Goal: Task Accomplishment & Management: Use online tool/utility

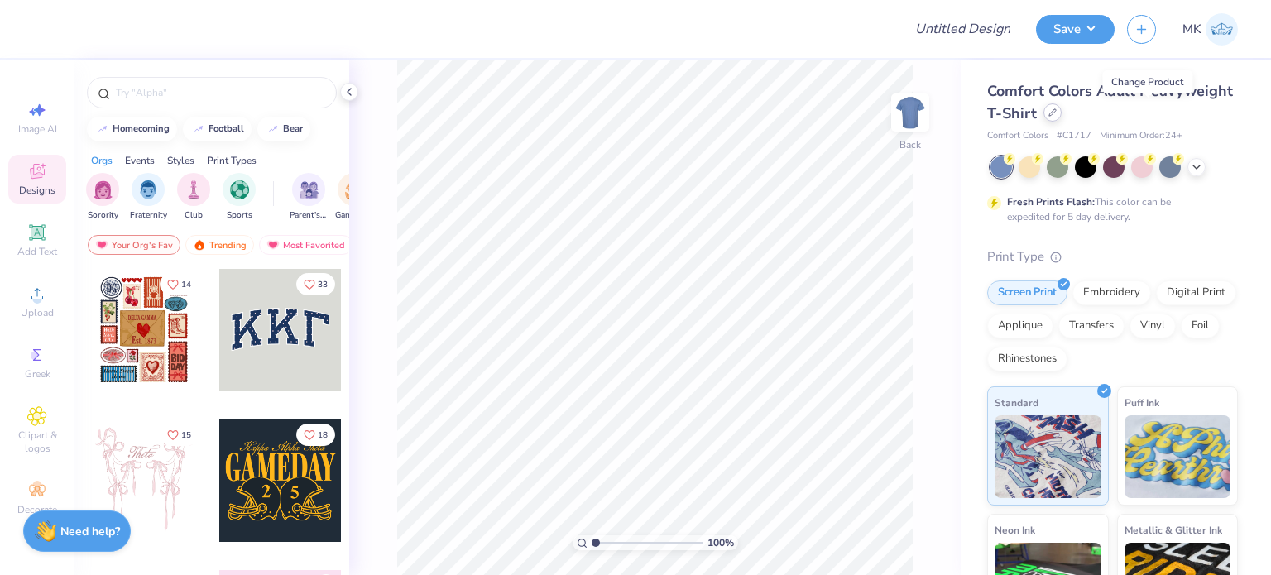
click at [1061, 113] on div at bounding box center [1052, 112] width 18 height 18
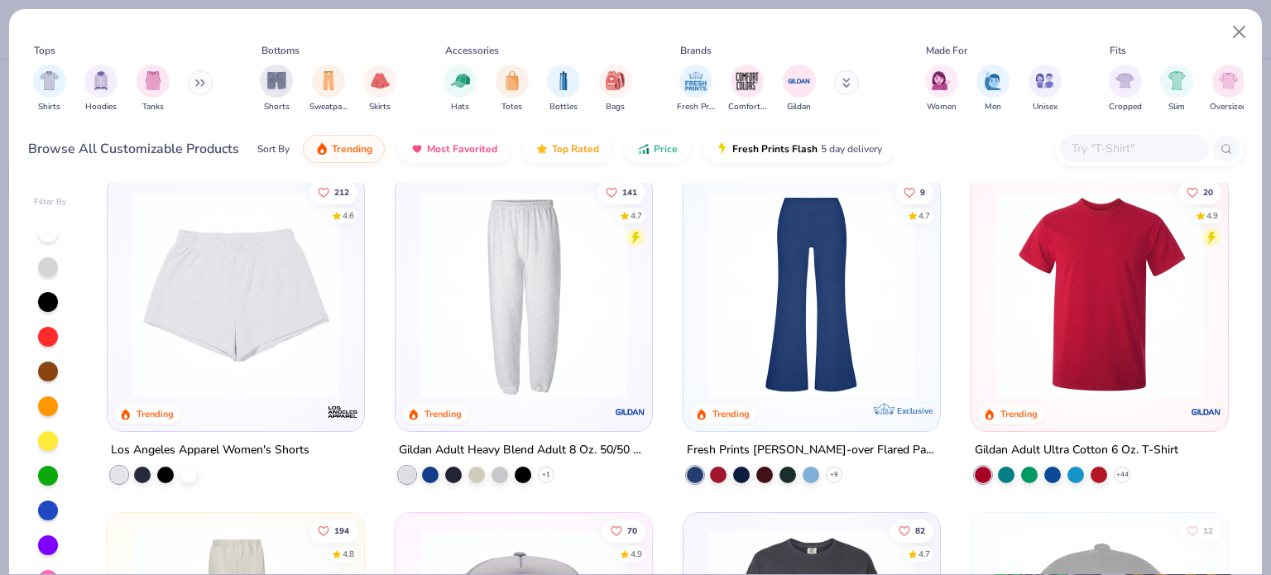
scroll to position [2730, 0]
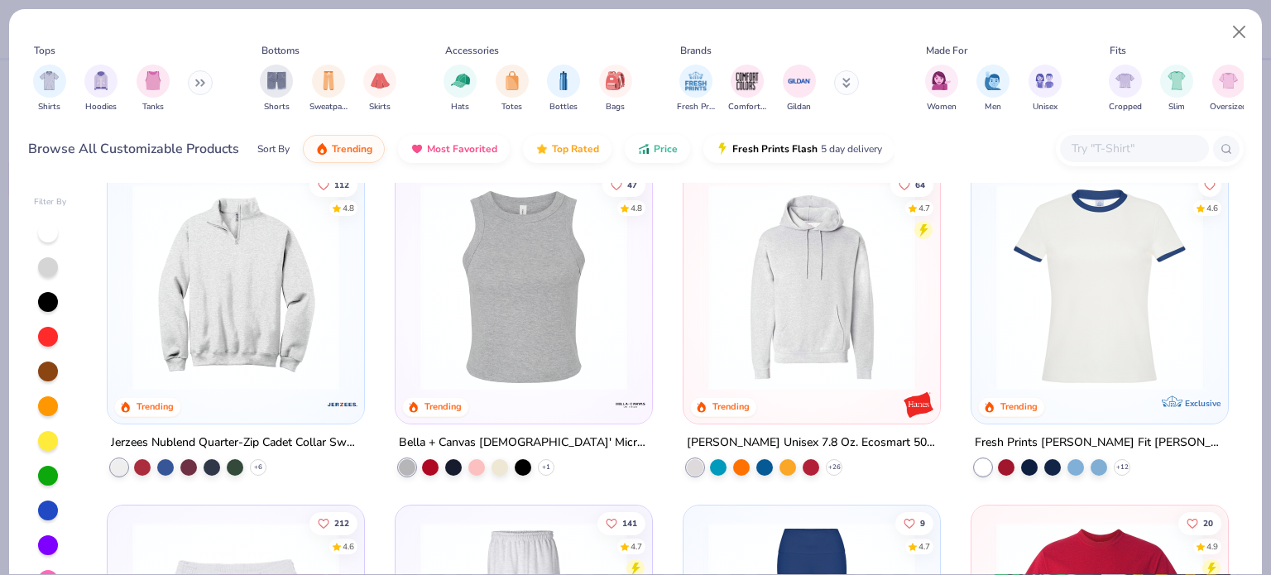
click at [758, 336] on img at bounding box center [811, 287] width 223 height 207
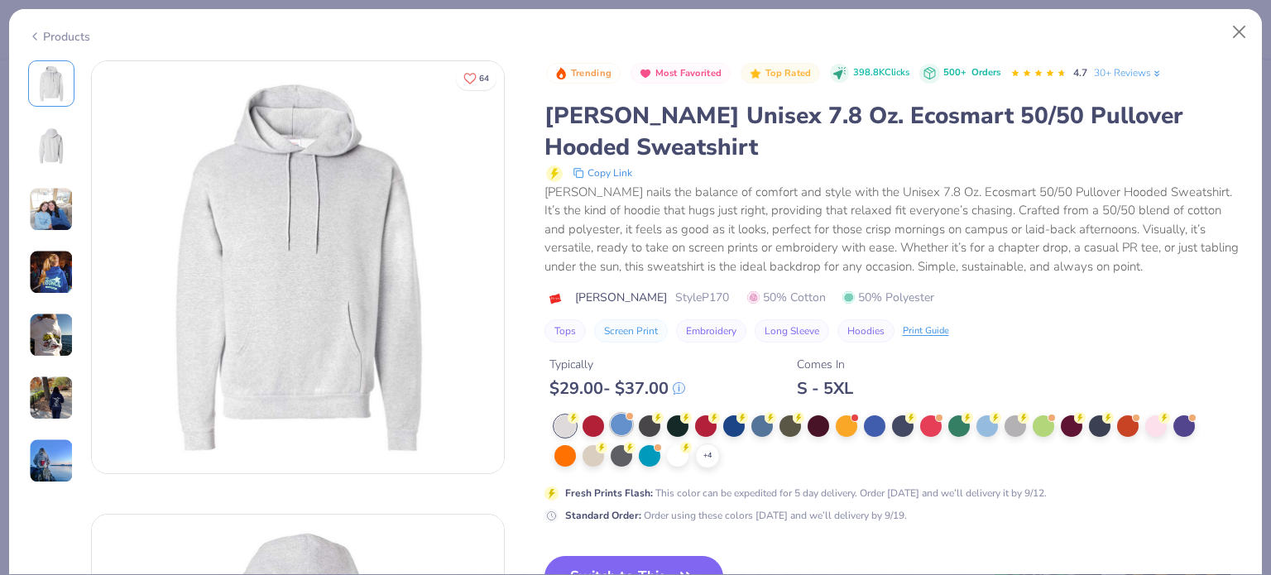
click at [617, 419] on div at bounding box center [622, 425] width 22 height 22
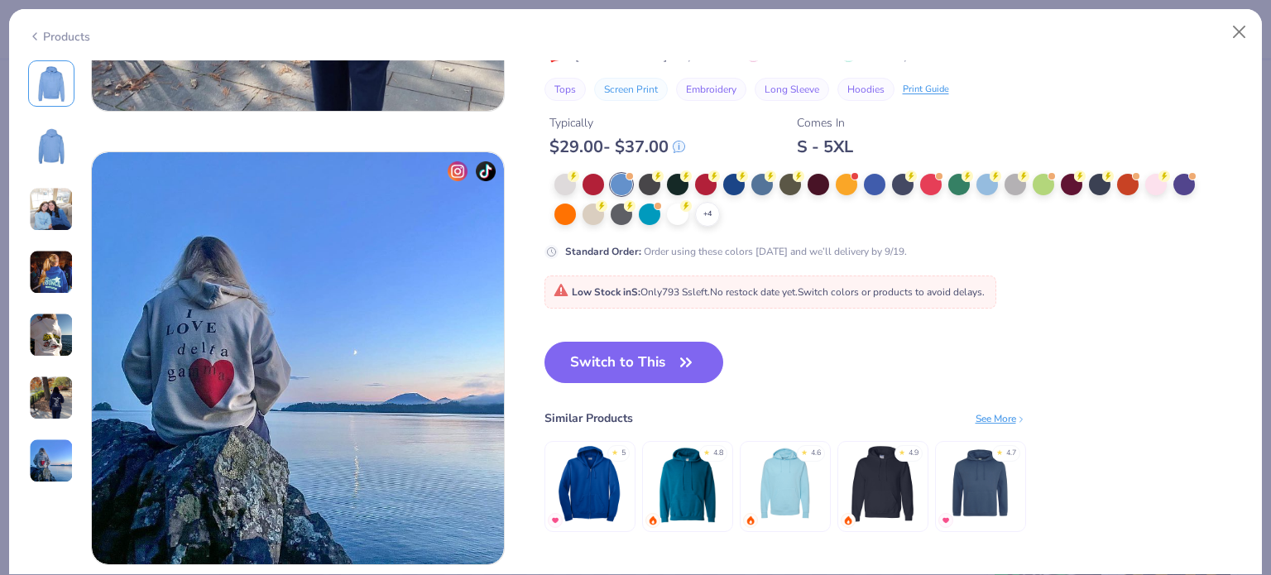
scroll to position [2709, 0]
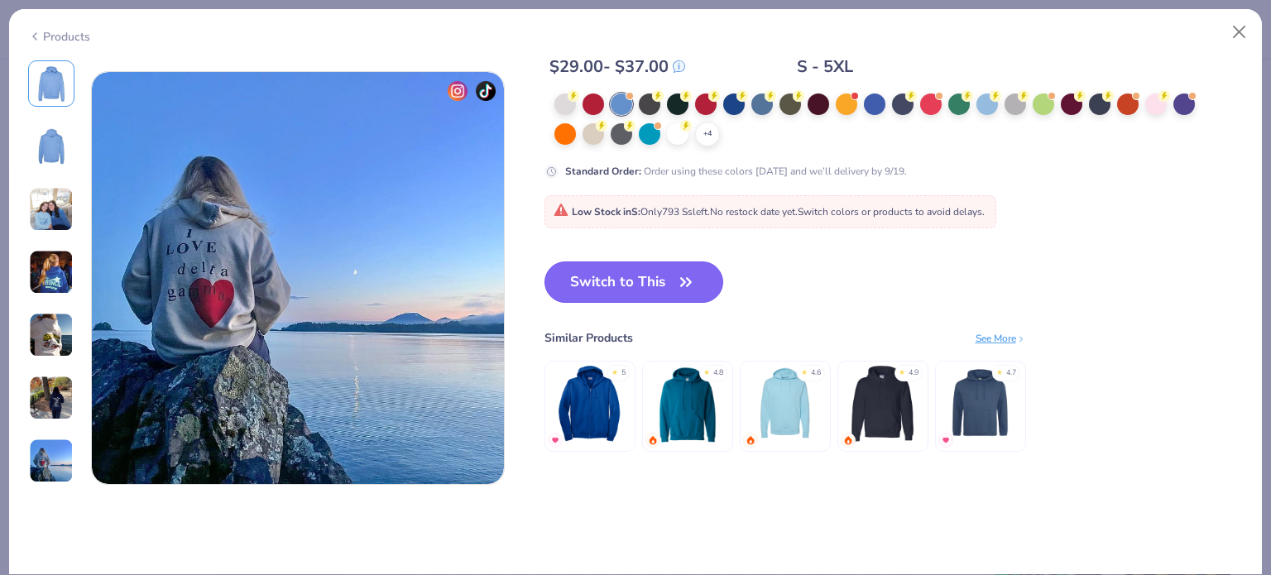
click at [606, 278] on button "Switch to This" at bounding box center [634, 281] width 180 height 41
type textarea "x"
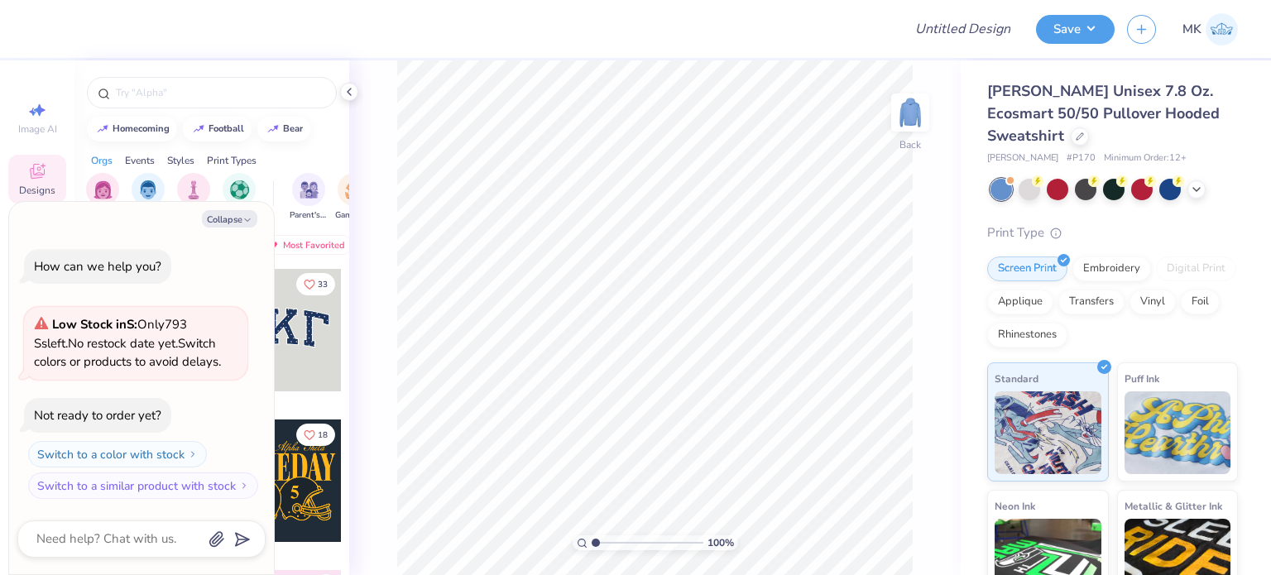
click at [922, 251] on div "100 % Back" at bounding box center [654, 317] width 611 height 515
click at [155, 91] on input "text" at bounding box center [220, 92] width 212 height 17
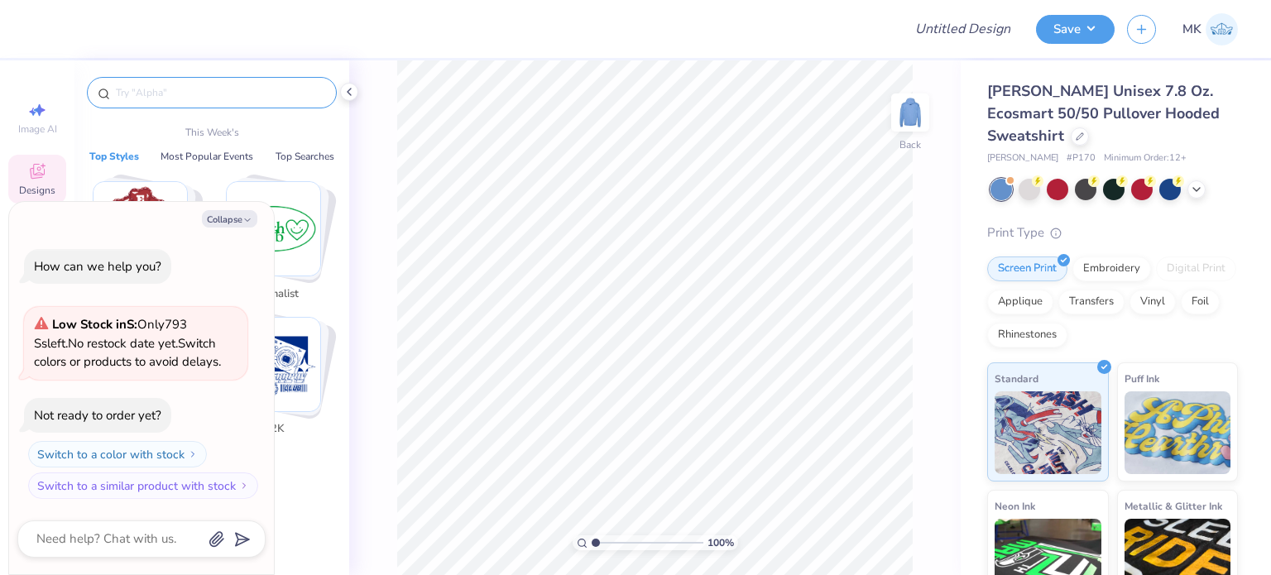
paste input "Phi Alpha Delta"
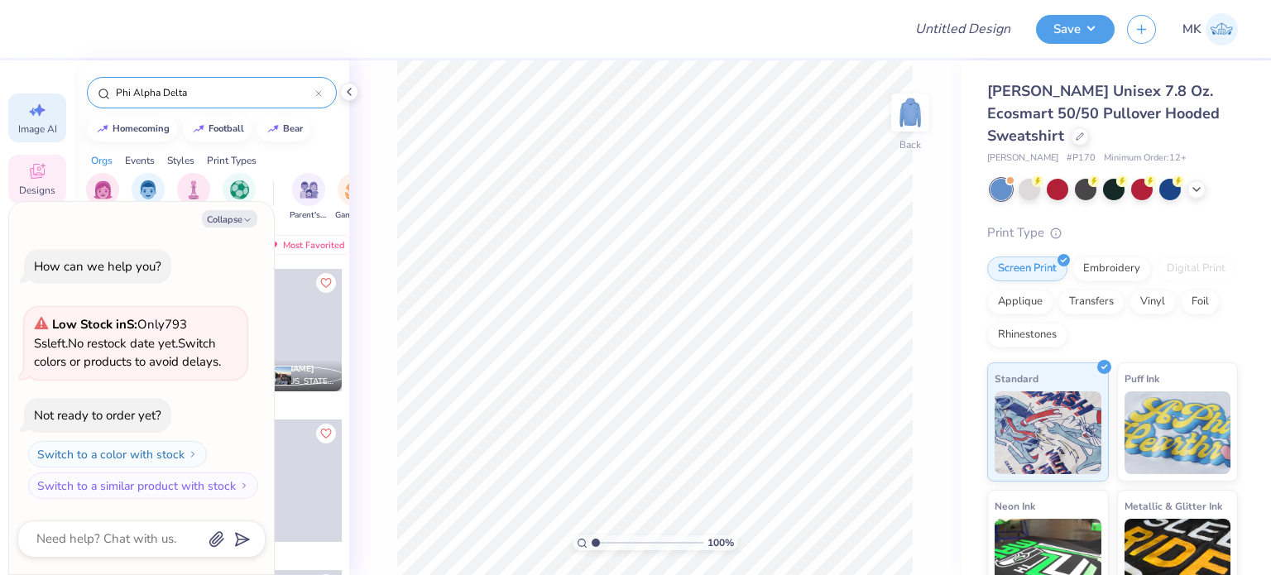
type input "Phi Alpha Delta"
click at [30, 115] on icon at bounding box center [37, 110] width 20 height 20
type textarea "x"
select select "4"
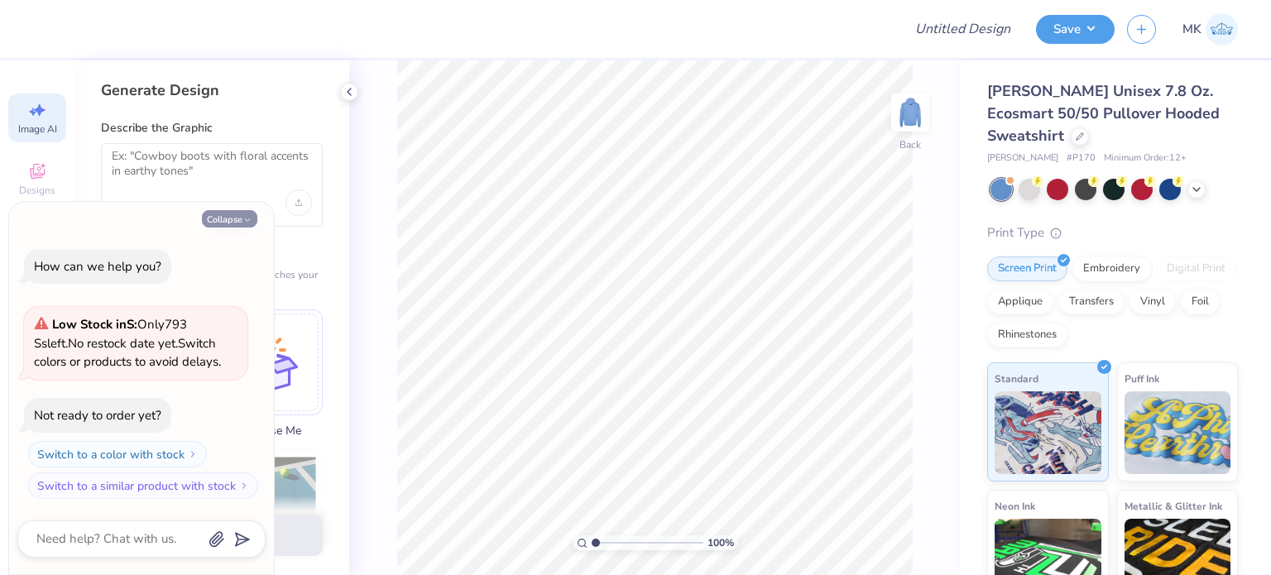
click at [230, 214] on button "Collapse" at bounding box center [229, 218] width 55 height 17
type textarea "x"
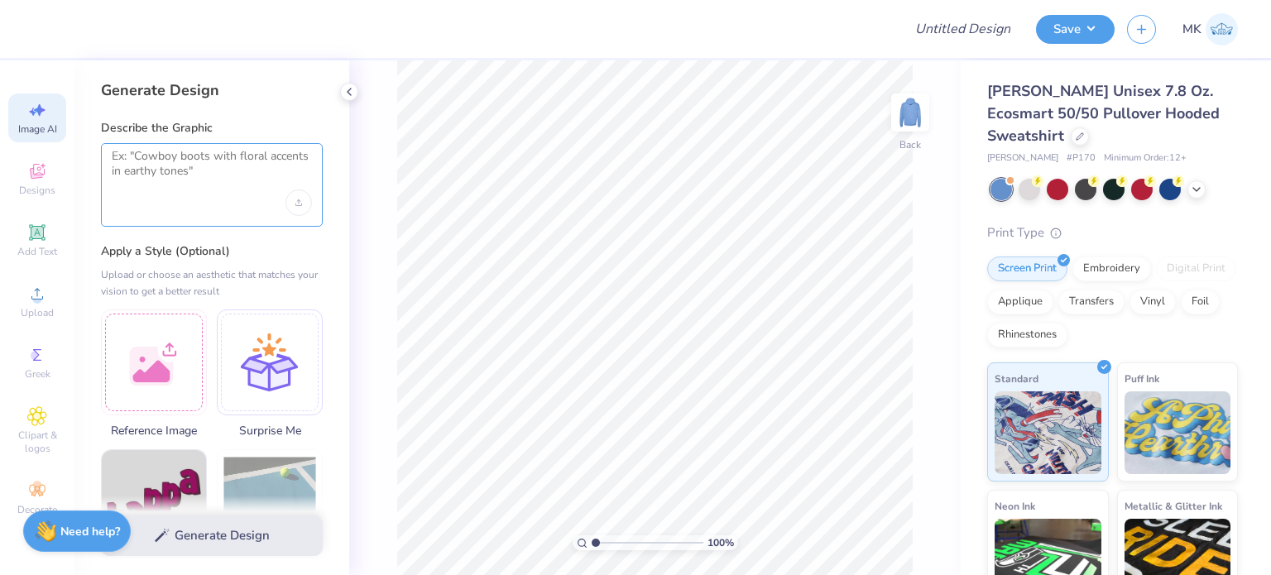
click at [205, 165] on textarea at bounding box center [212, 169] width 200 height 41
paste textarea "Phi Alpha Delta"
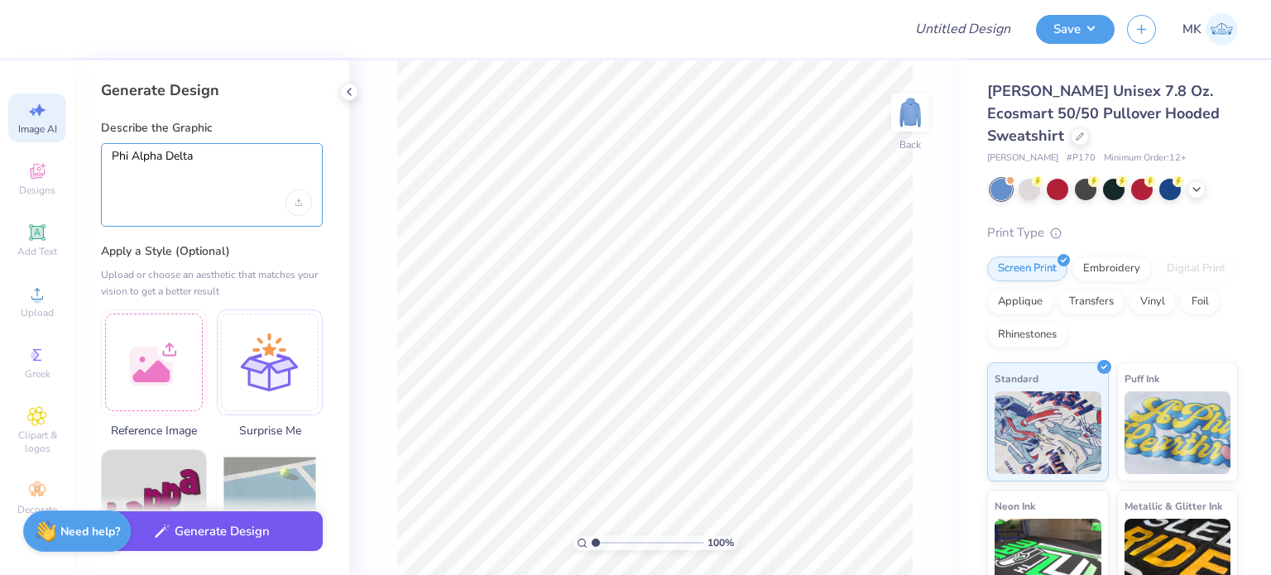
type textarea "Phi Alpha Delta"
click at [244, 523] on button "Generate Design" at bounding box center [212, 531] width 222 height 41
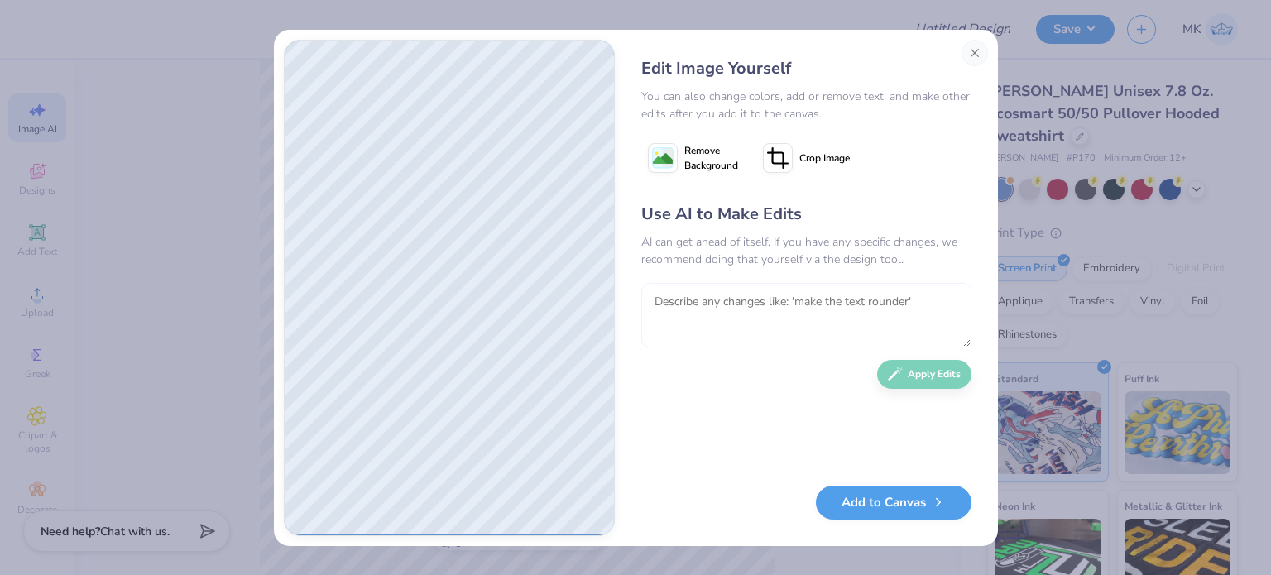
click at [711, 301] on textarea at bounding box center [806, 315] width 330 height 65
click at [979, 49] on button "Close" at bounding box center [974, 53] width 26 height 26
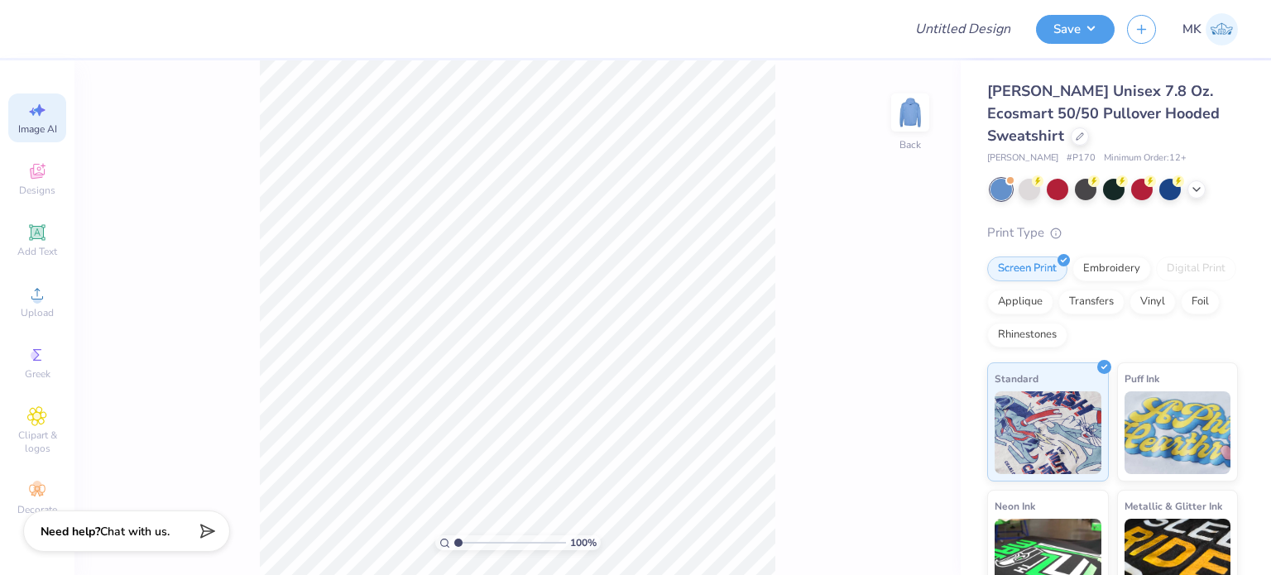
scroll to position [0, 36]
click at [37, 108] on icon at bounding box center [40, 110] width 12 height 12
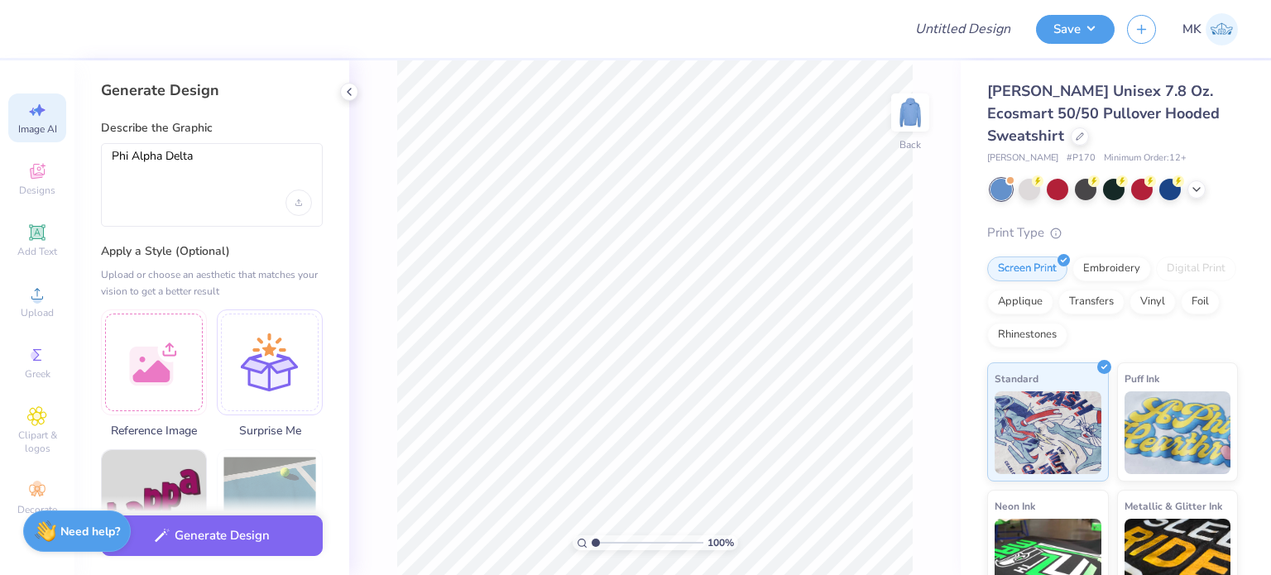
scroll to position [0, 0]
click at [217, 159] on textarea "Phi Alpha Delta" at bounding box center [212, 169] width 200 height 41
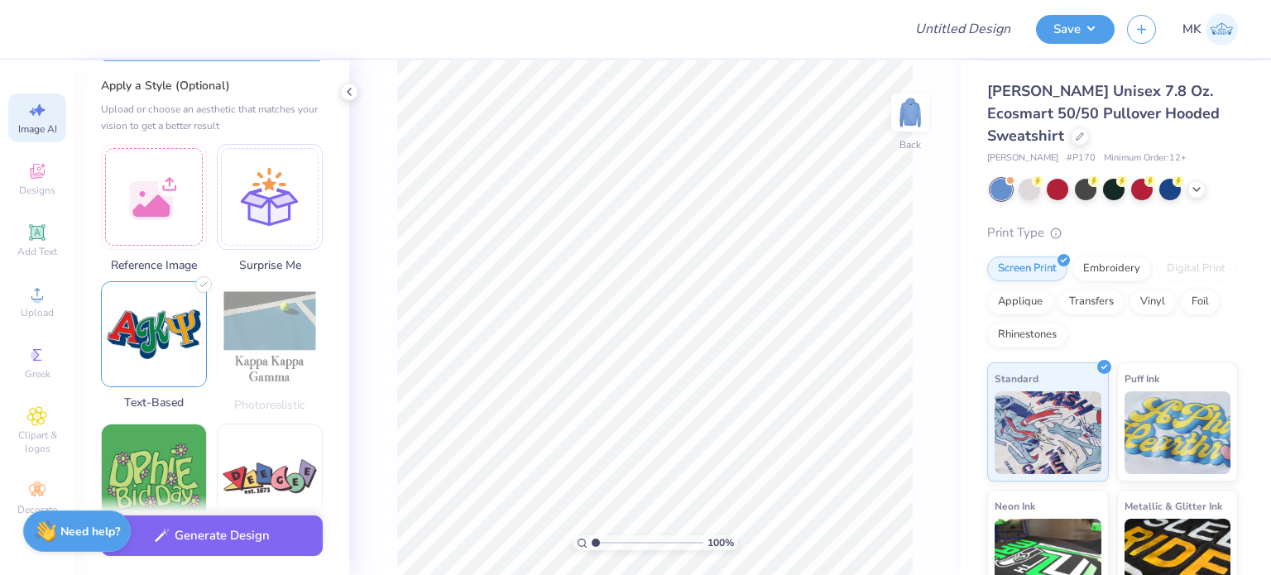
scroll to position [248, 0]
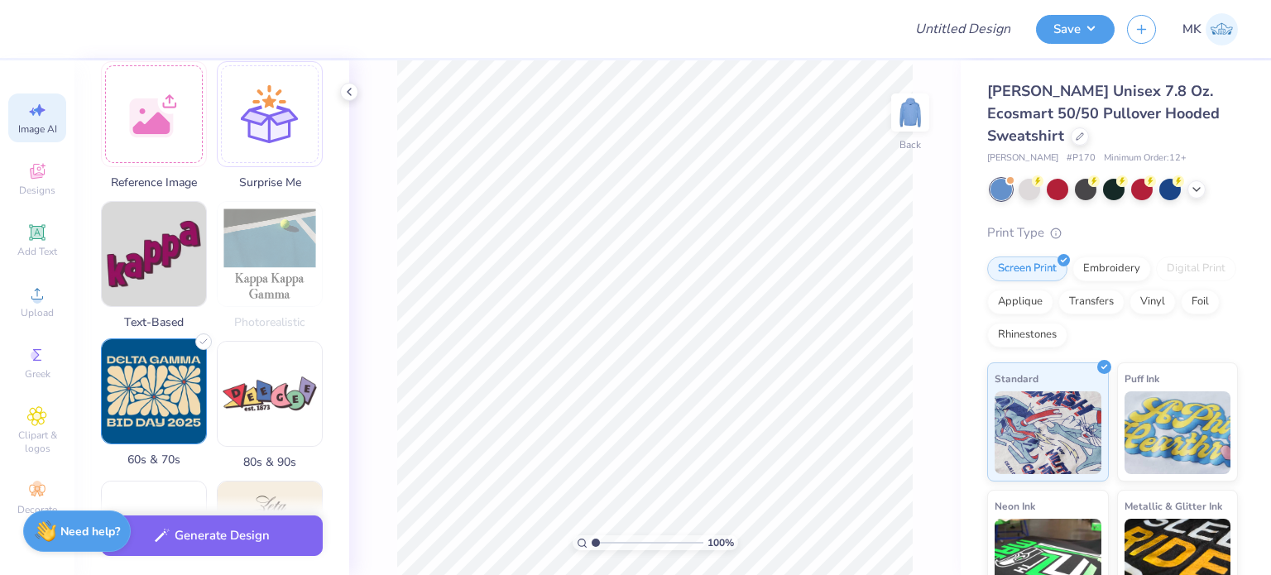
click at [151, 393] on img at bounding box center [154, 391] width 104 height 104
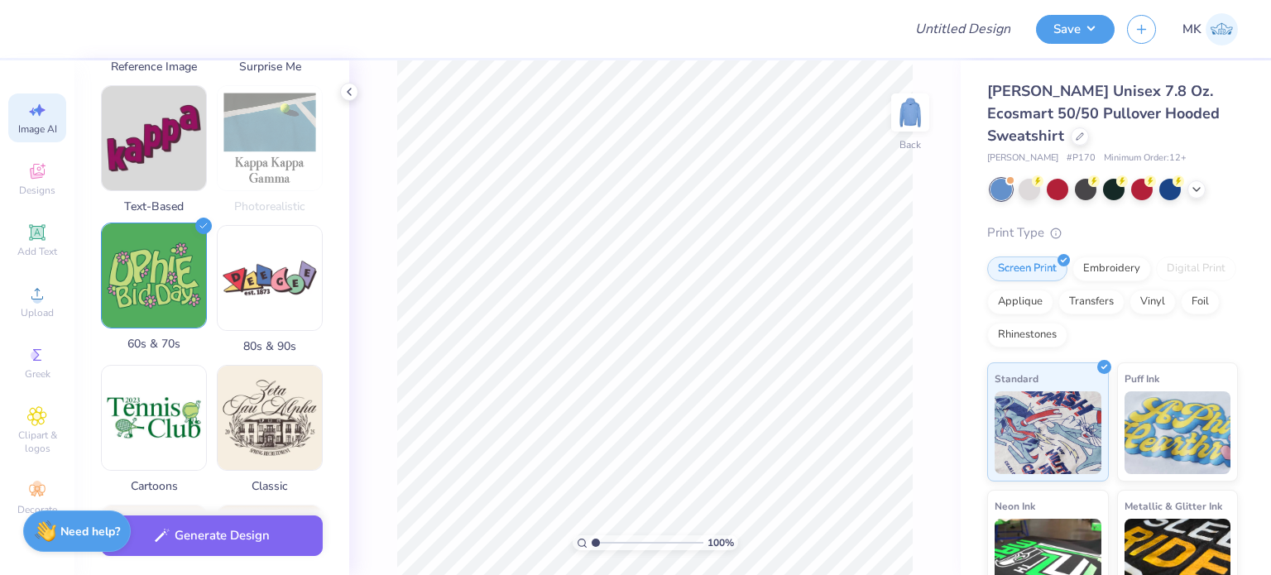
scroll to position [414, 0]
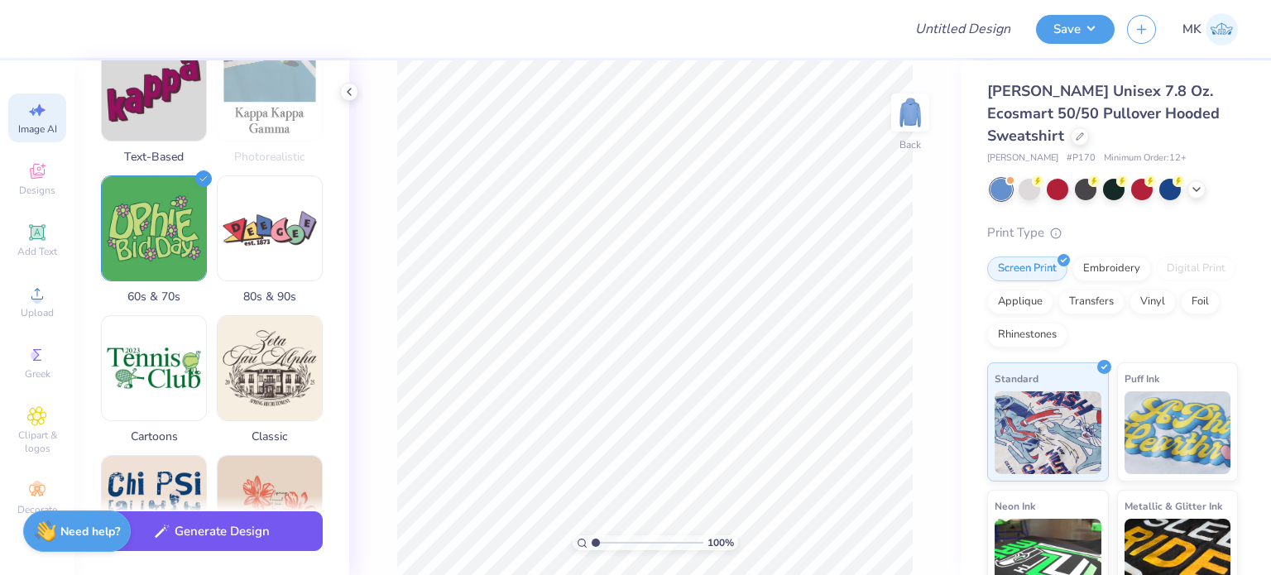
click at [227, 533] on button "Generate Design" at bounding box center [212, 531] width 222 height 41
